Goal: Navigation & Orientation: Find specific page/section

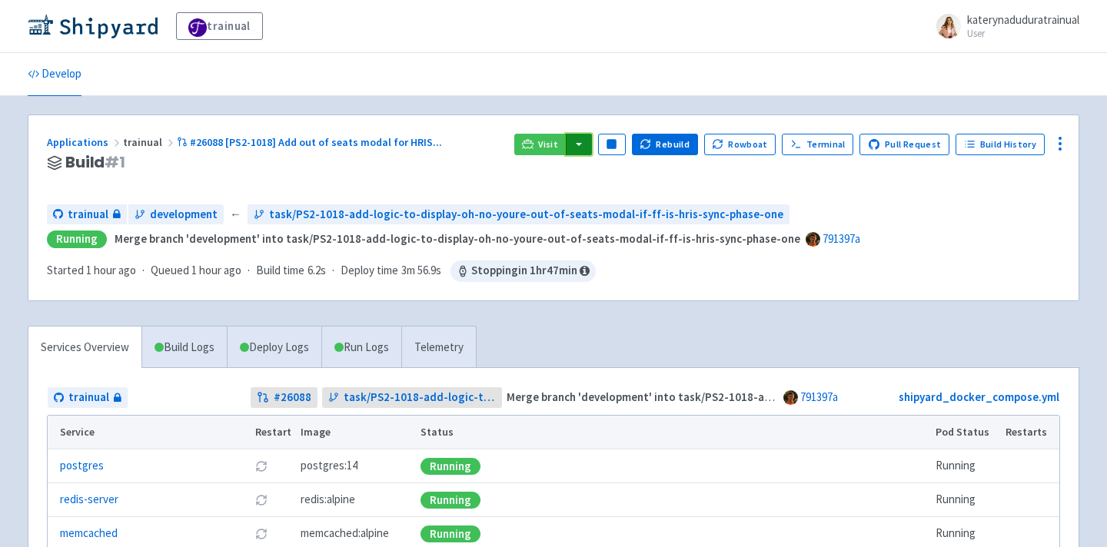
click at [592, 148] on button "button" at bounding box center [579, 145] width 26 height 22
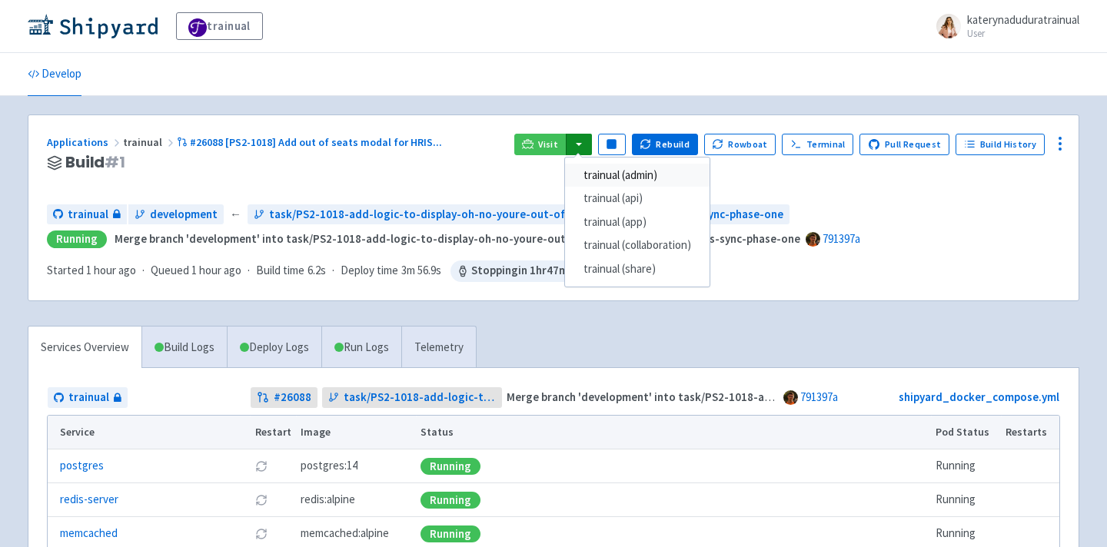
click at [636, 168] on link "trainual (admin)" at bounding box center [637, 176] width 144 height 24
